Goal: Find specific page/section: Find specific page/section

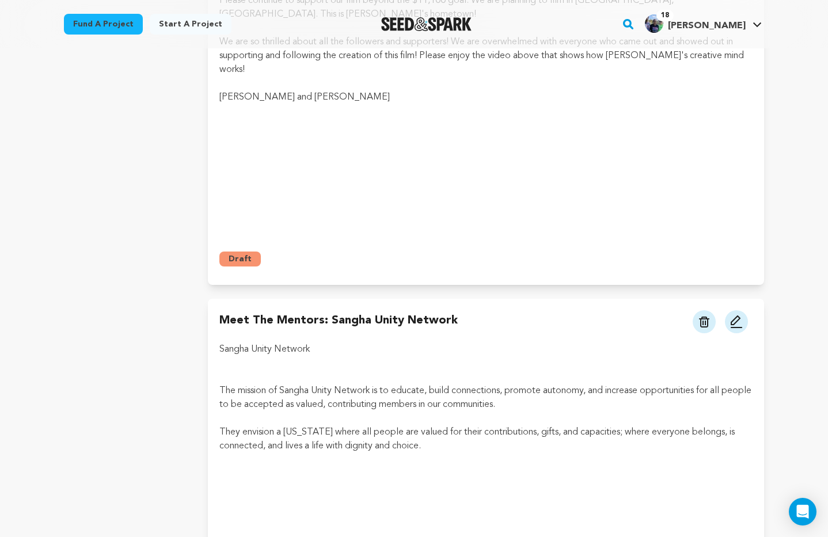
scroll to position [2221, 0]
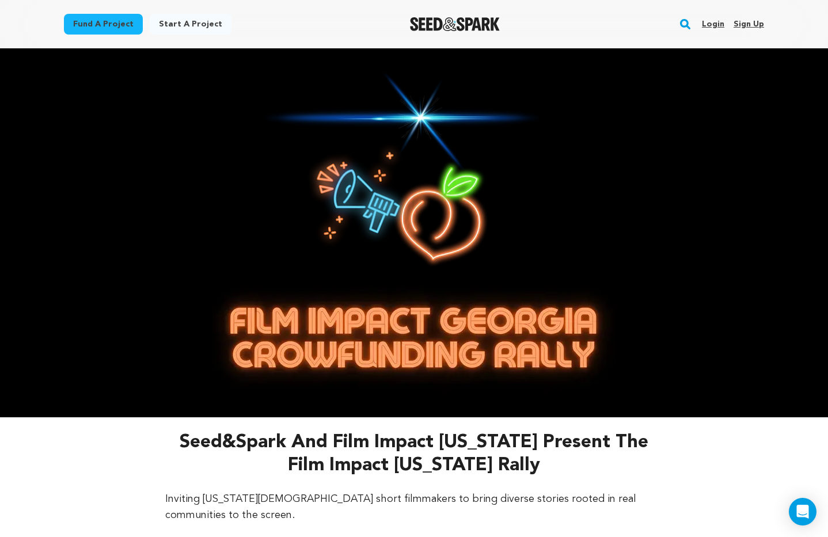
click at [715, 22] on link "Login" at bounding box center [713, 24] width 22 height 18
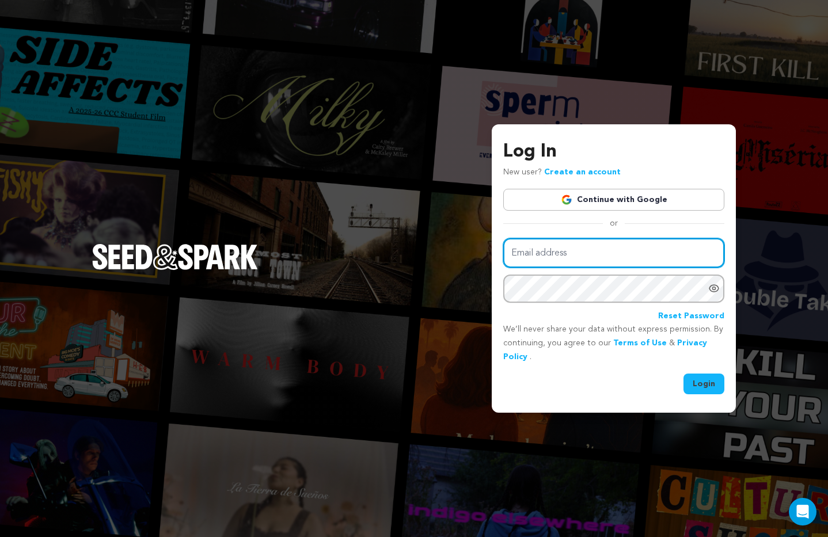
type input "[EMAIL_ADDRESS][DOMAIN_NAME]"
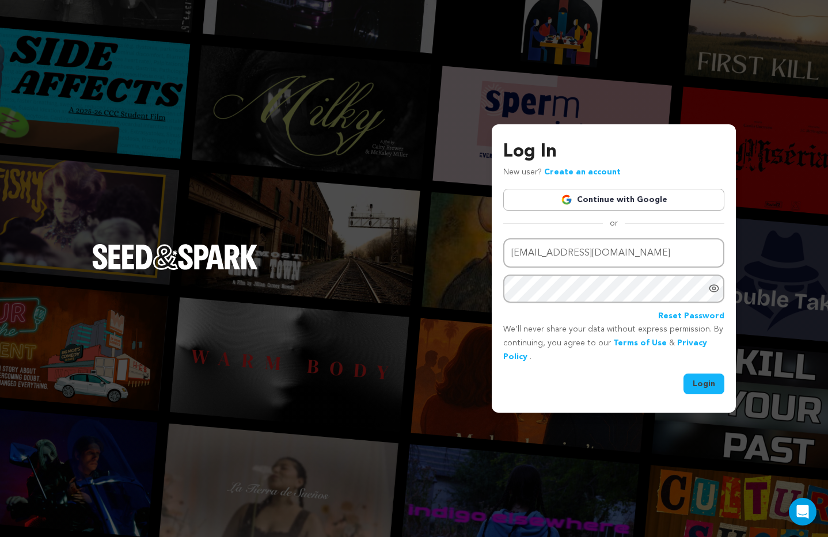
click at [711, 386] on button "Login" at bounding box center [704, 384] width 41 height 21
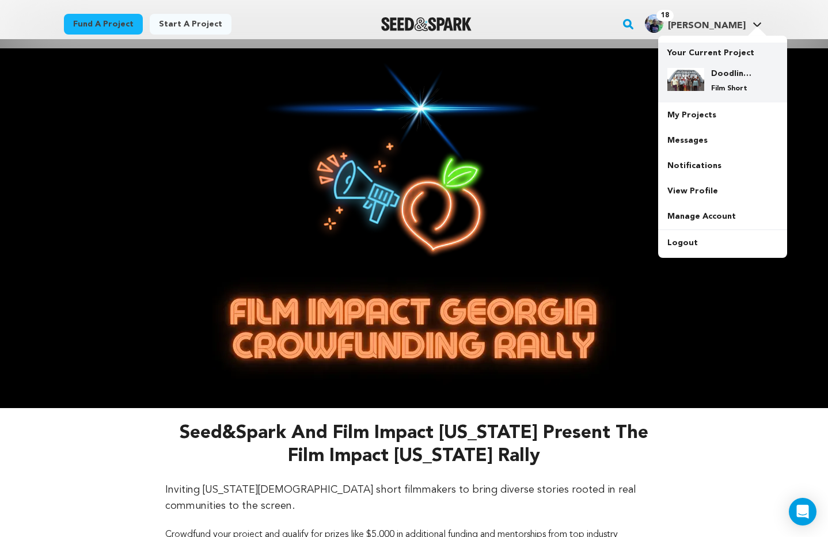
click at [729, 81] on div "Doodling for Democracy Film Short" at bounding box center [731, 80] width 55 height 25
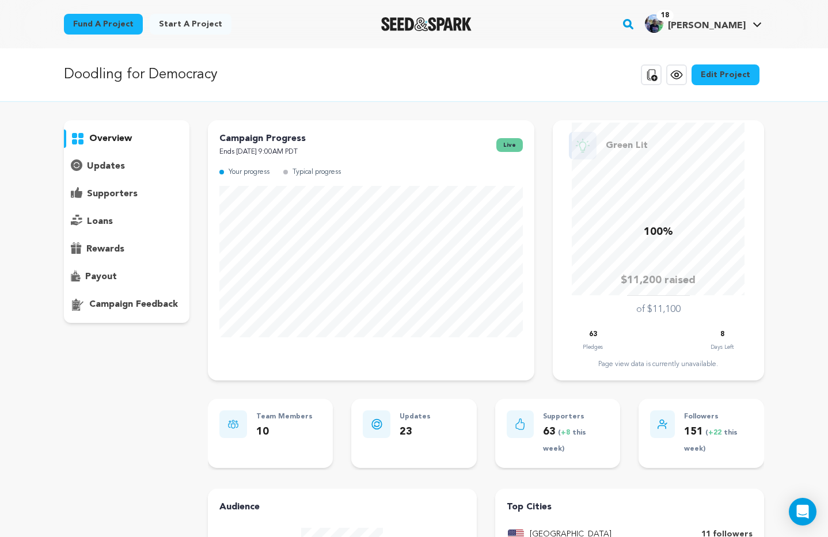
click at [111, 164] on p "updates" at bounding box center [106, 167] width 38 height 14
